Goal: Contribute content

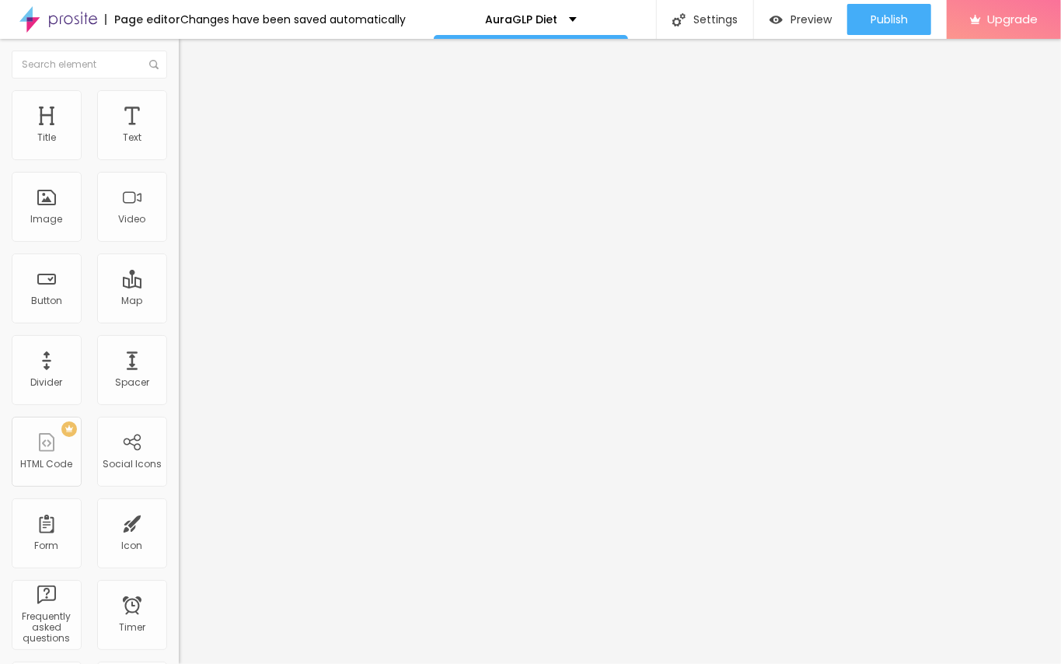
click at [179, 132] on div "Add image" at bounding box center [268, 126] width 179 height 11
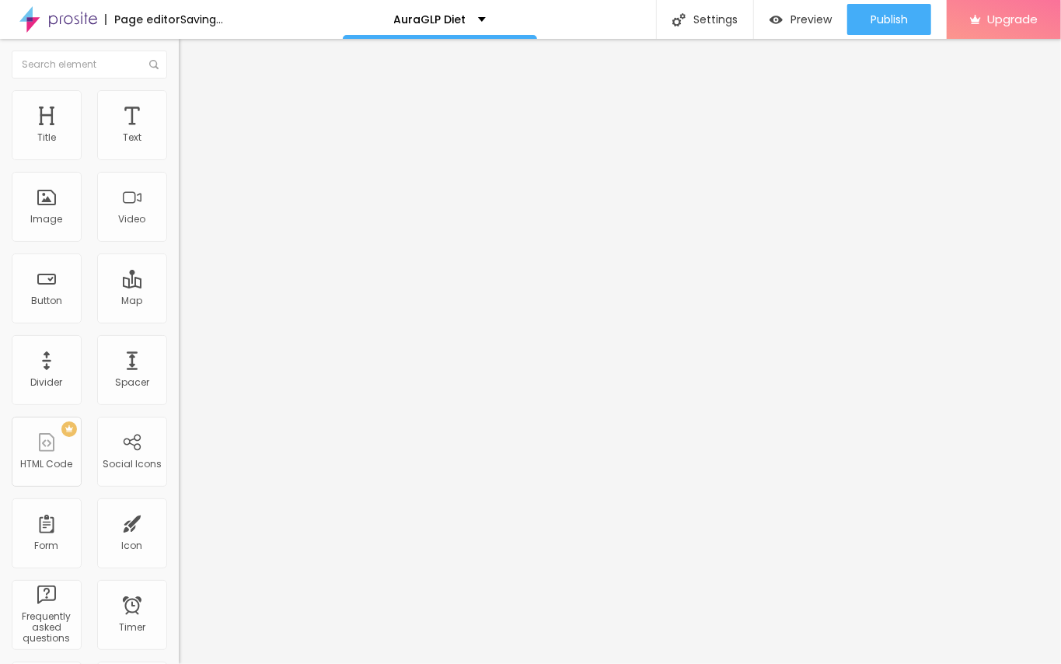
click at [179, 134] on span "Add image" at bounding box center [211, 126] width 64 height 13
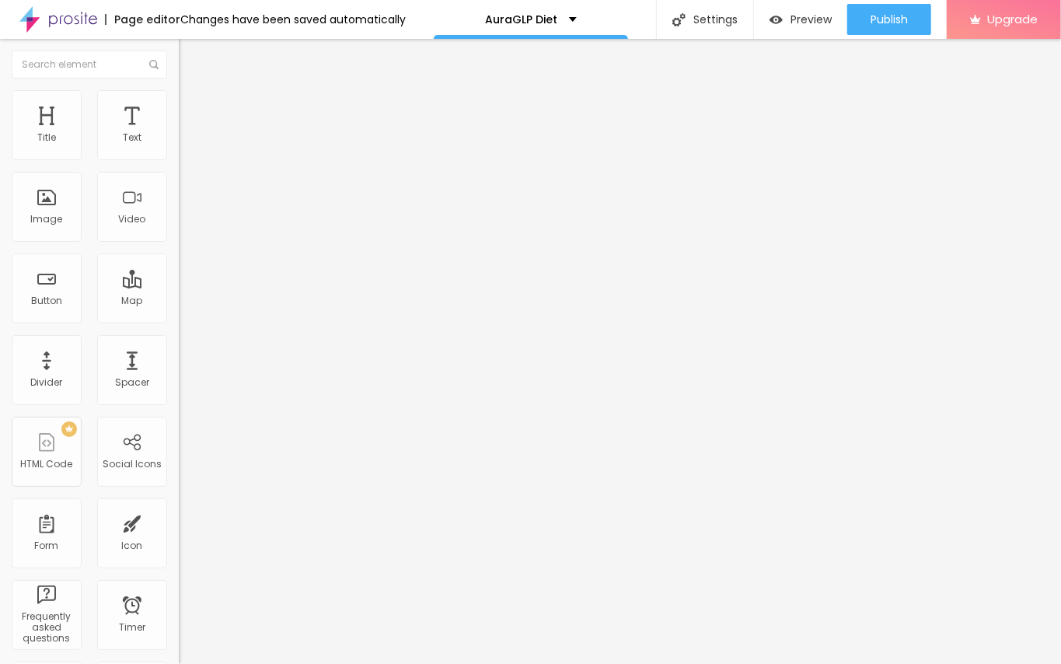
click at [179, 47] on button "Edit Image" at bounding box center [268, 57] width 179 height 36
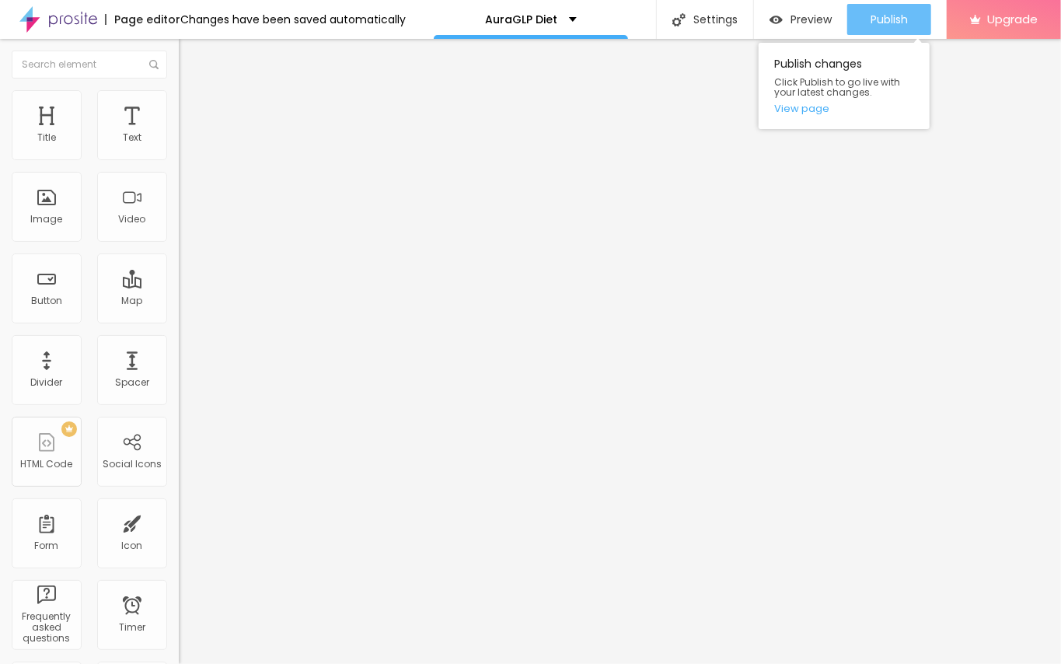
click at [875, 23] on span "Publish" at bounding box center [889, 19] width 37 height 12
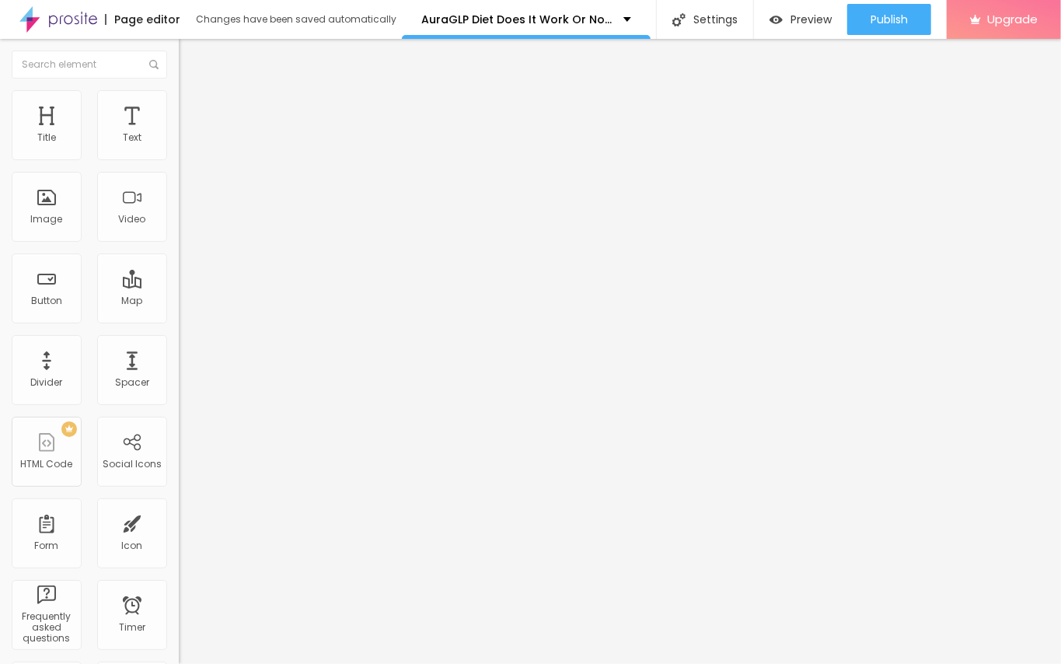
click at [190, 54] on img "button" at bounding box center [196, 57] width 12 height 12
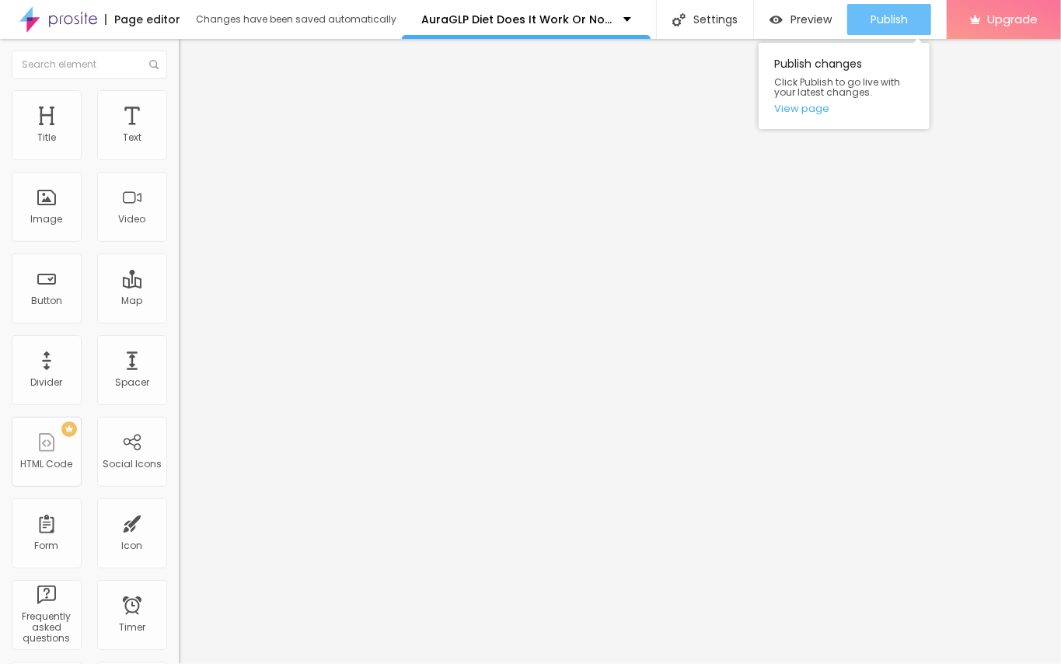
click at [877, 25] on span "Publish" at bounding box center [889, 19] width 37 height 12
